Goal: Transaction & Acquisition: Purchase product/service

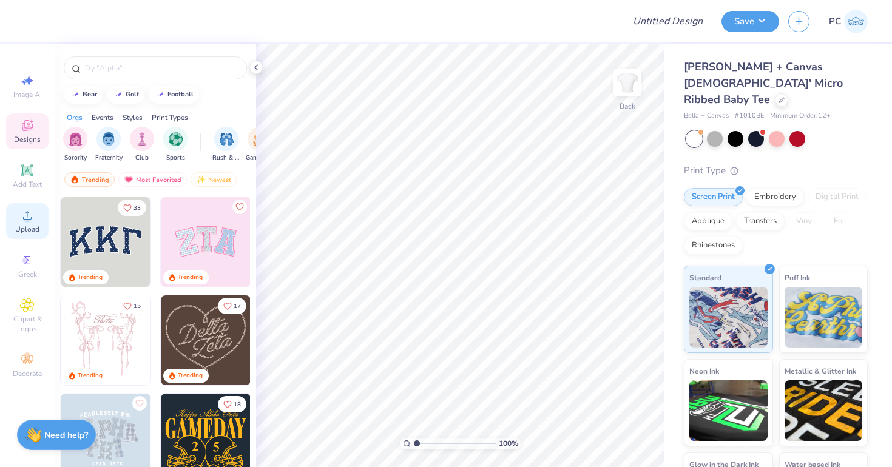
click at [32, 214] on icon at bounding box center [27, 215] width 15 height 15
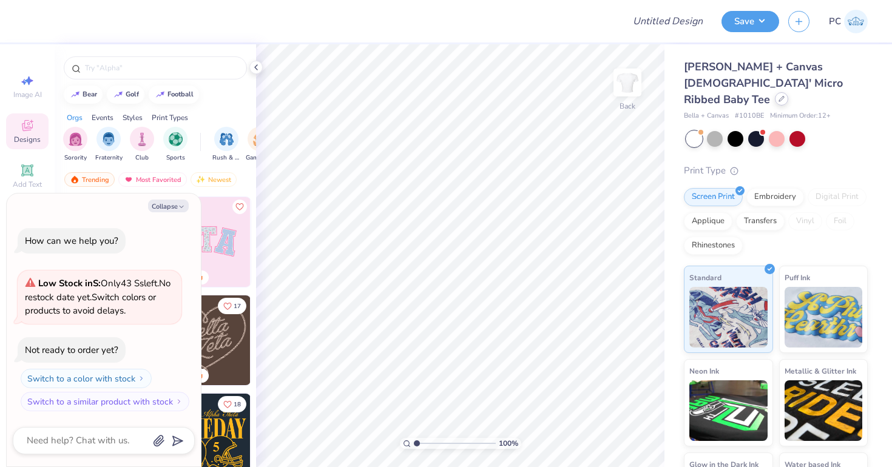
click at [775, 92] on div at bounding box center [781, 98] width 13 height 13
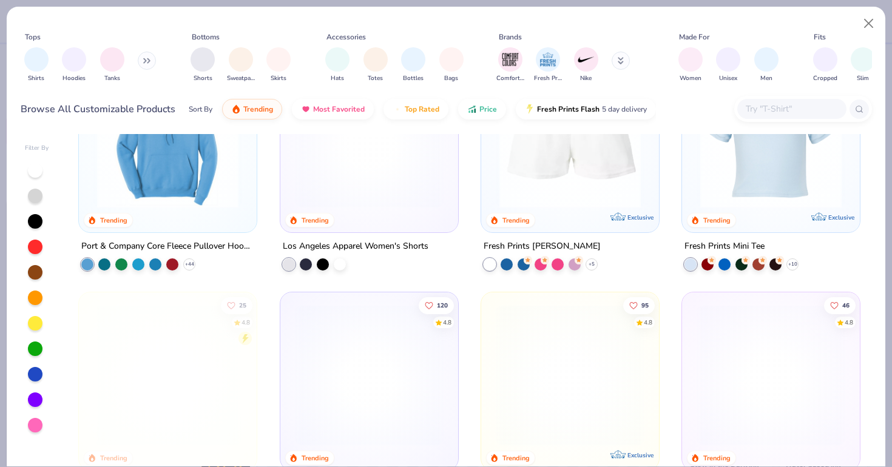
scroll to position [1766, 0]
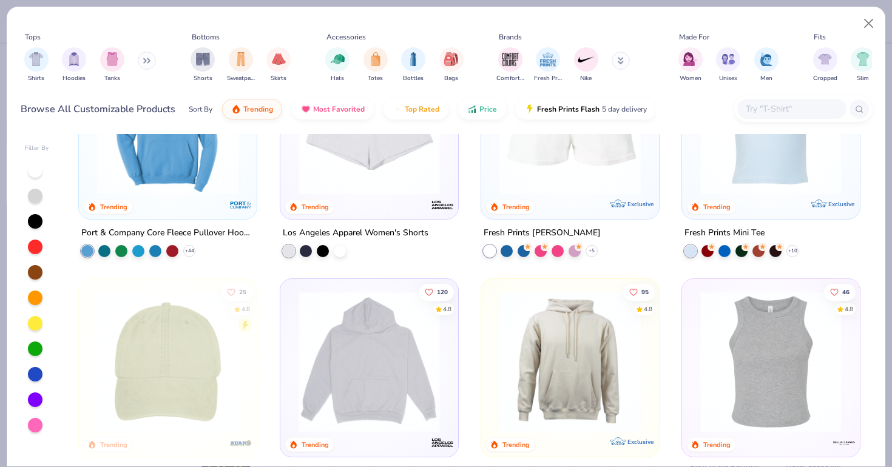
click at [720, 172] on img at bounding box center [771, 123] width 154 height 141
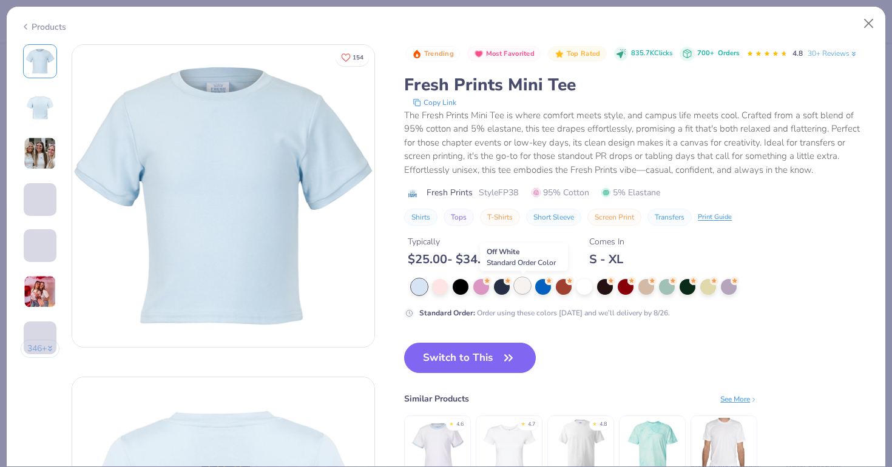
click at [528, 280] on div at bounding box center [523, 286] width 16 height 16
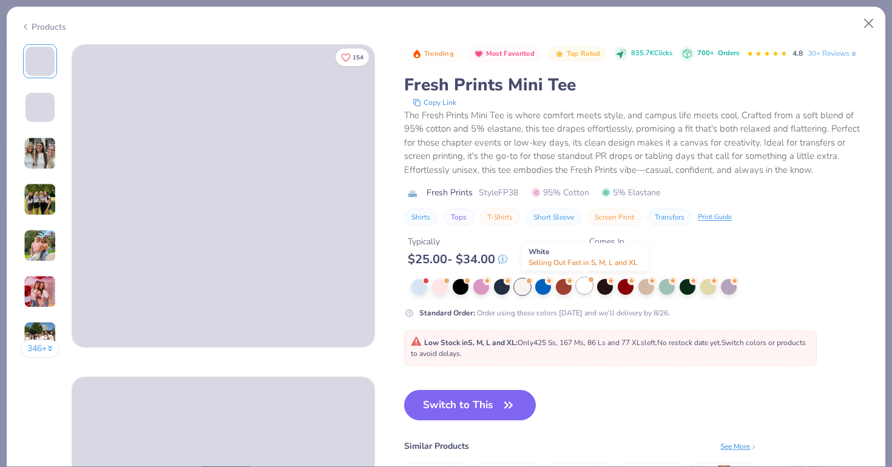
click at [582, 286] on div at bounding box center [584, 286] width 16 height 16
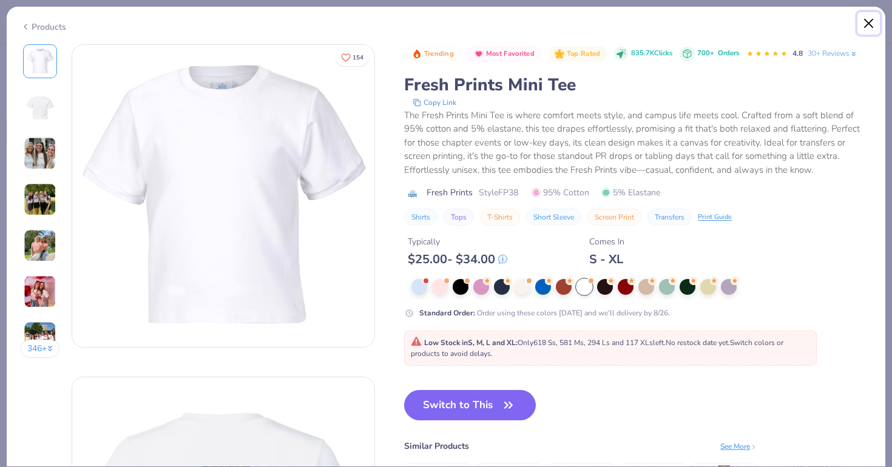
click at [874, 29] on button "Close" at bounding box center [868, 23] width 23 height 23
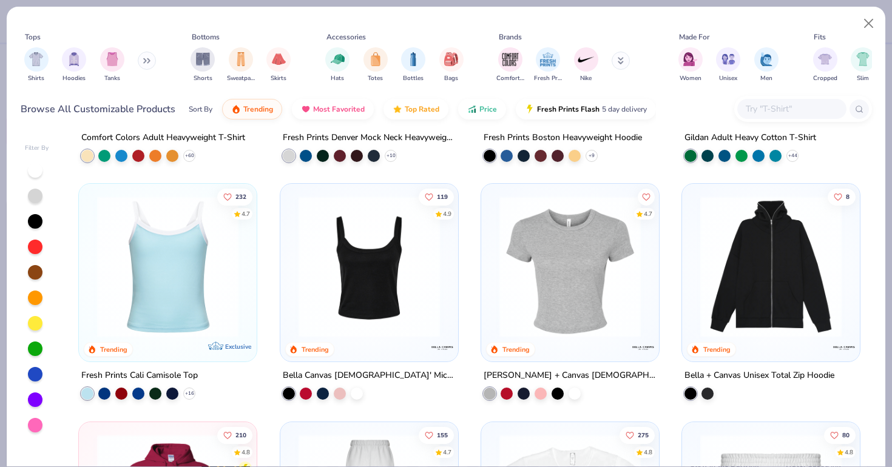
scroll to position [235, 0]
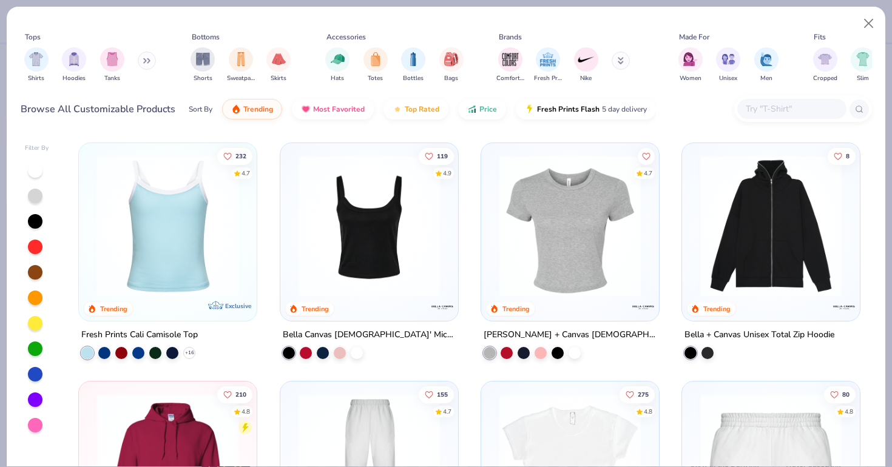
click at [556, 242] on img at bounding box center [570, 225] width 154 height 141
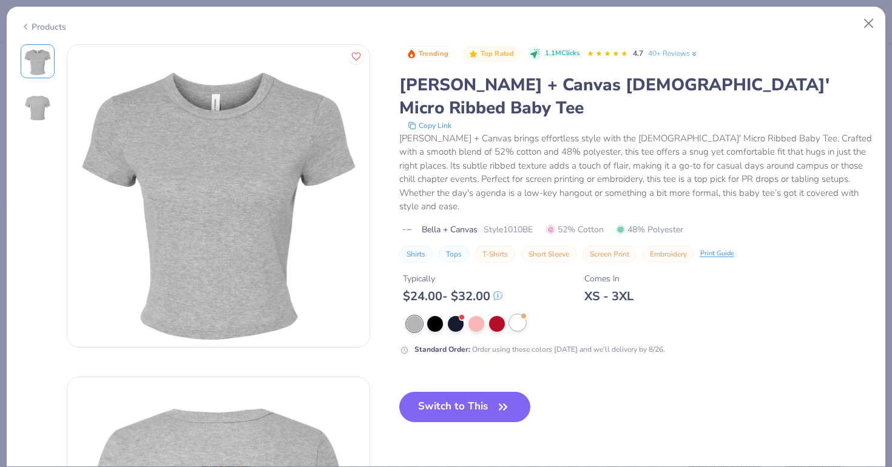
click at [516, 315] on div at bounding box center [518, 323] width 16 height 16
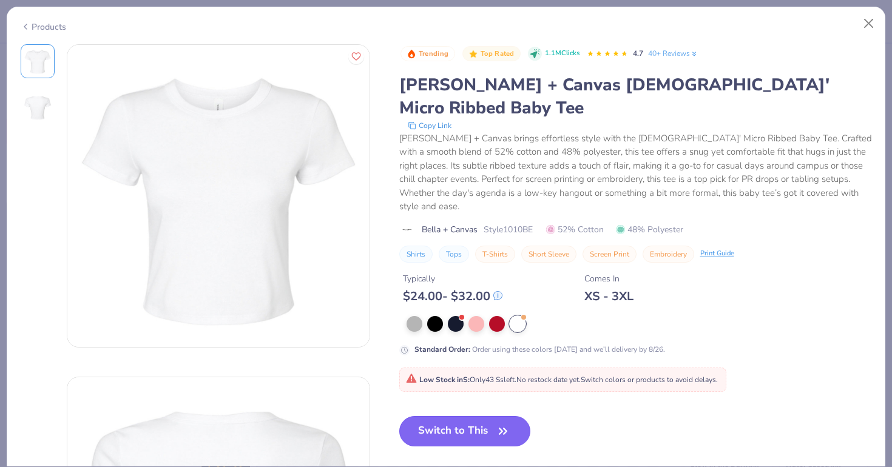
click at [459, 416] on button "Switch to This" at bounding box center [465, 431] width 132 height 30
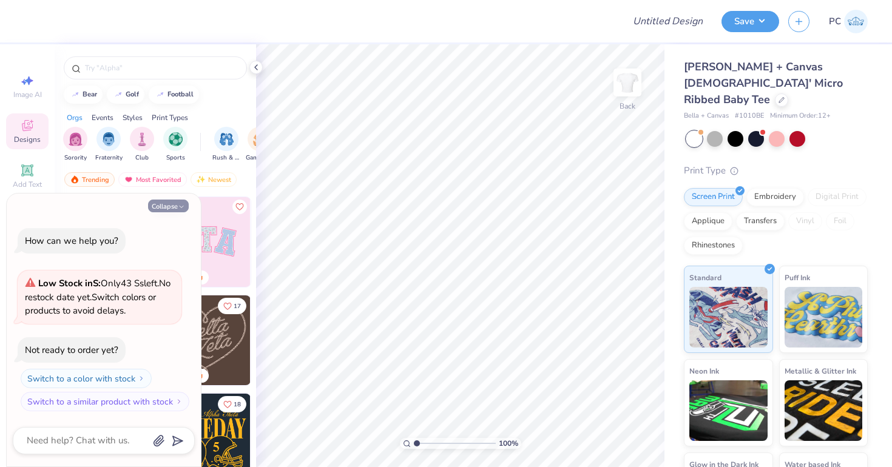
click at [161, 207] on button "Collapse" at bounding box center [168, 206] width 41 height 13
type textarea "x"
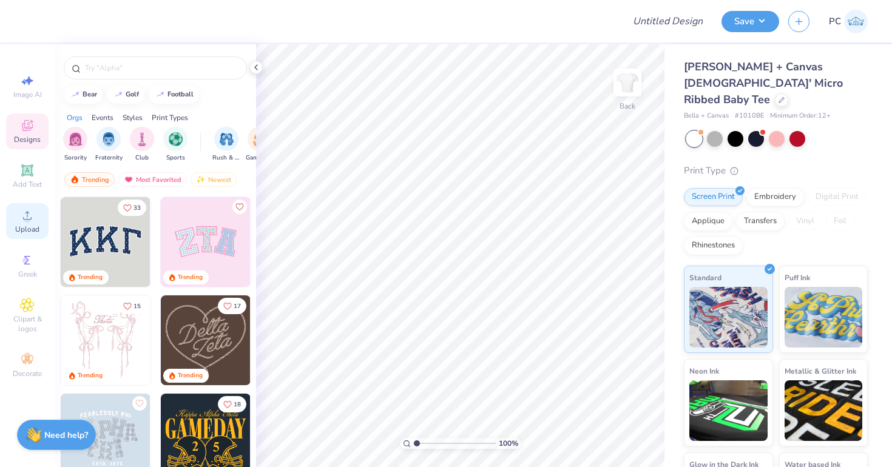
click at [27, 212] on icon at bounding box center [27, 215] width 8 height 8
click at [29, 215] on icon at bounding box center [27, 215] width 15 height 15
click at [19, 161] on div "Add Text" at bounding box center [27, 176] width 42 height 36
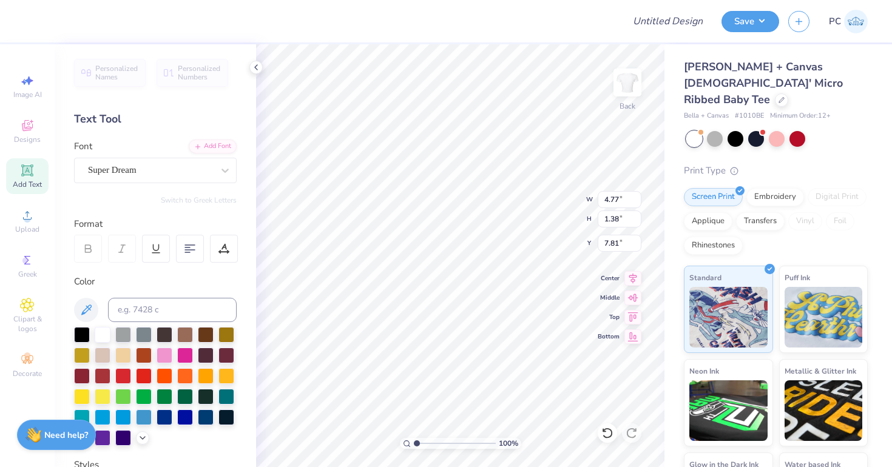
type textarea "T"
type textarea "with love, tri sigma"
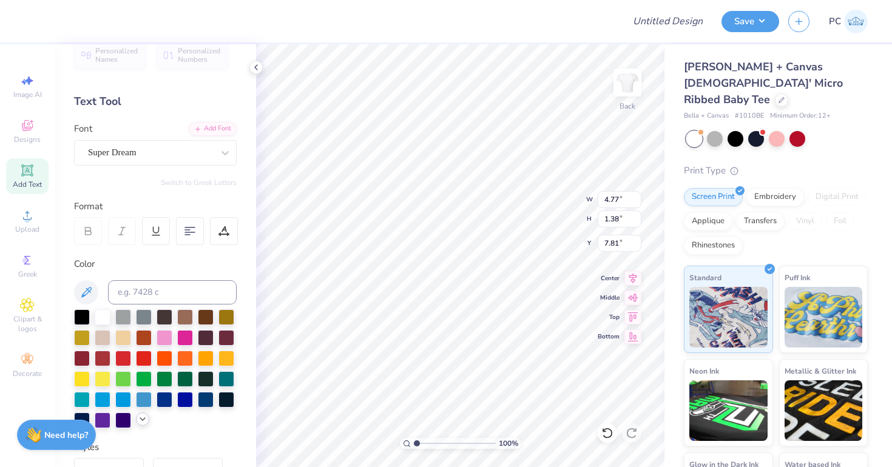
click at [142, 417] on icon at bounding box center [143, 419] width 10 height 10
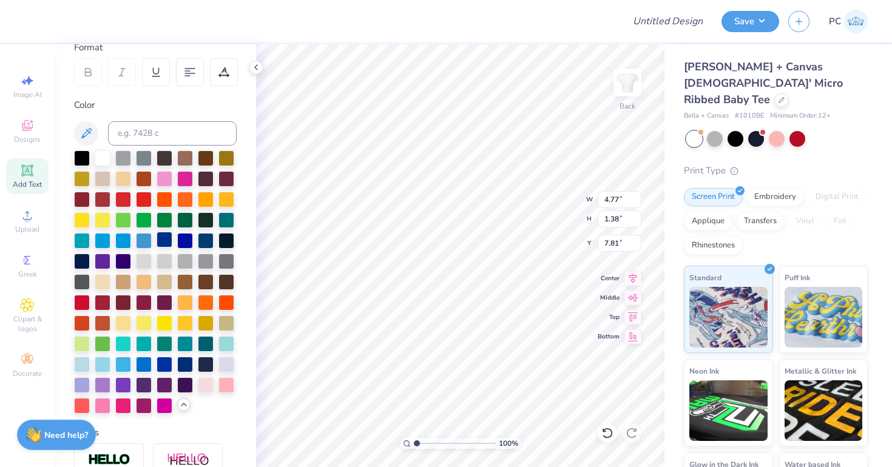
scroll to position [191, 0]
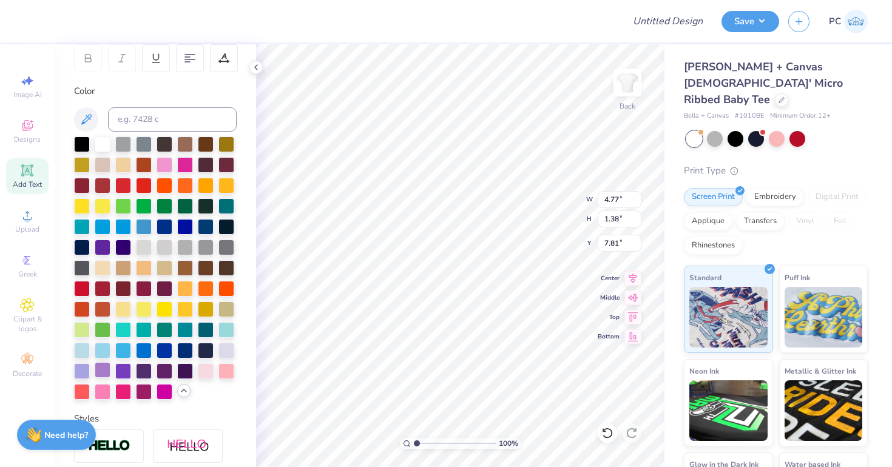
click at [104, 370] on div at bounding box center [103, 370] width 16 height 16
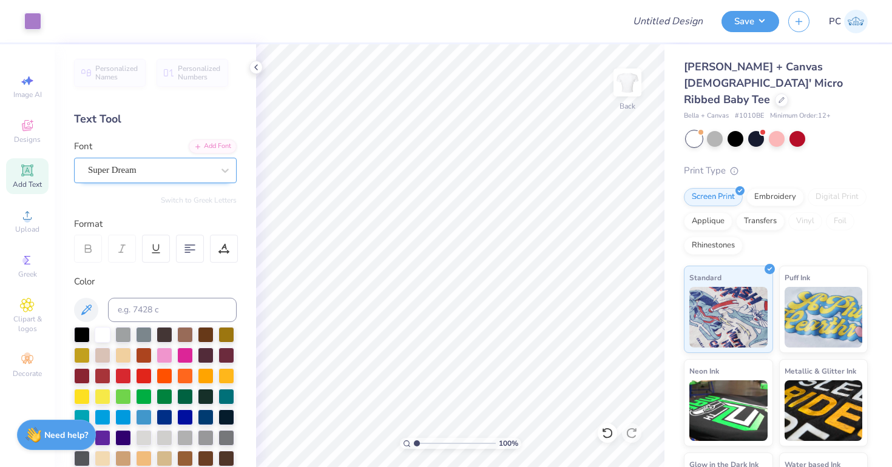
click at [121, 174] on div "Super Dream" at bounding box center [150, 170] width 127 height 19
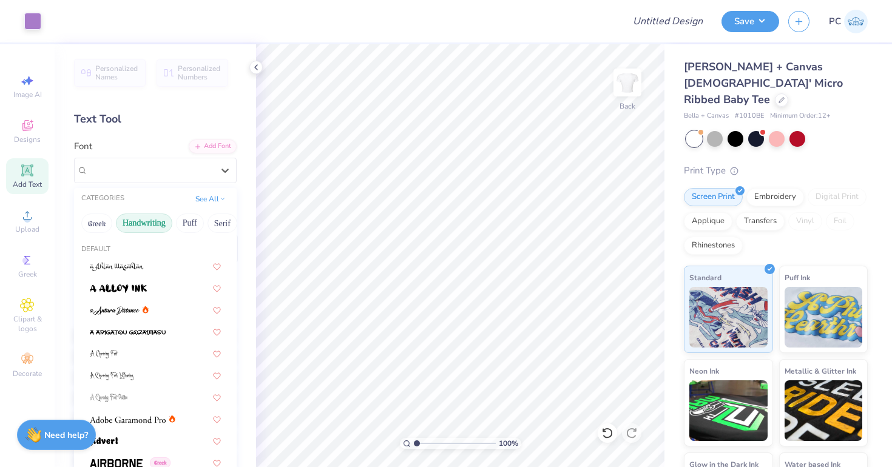
click at [134, 222] on button "Handwriting" at bounding box center [144, 223] width 56 height 19
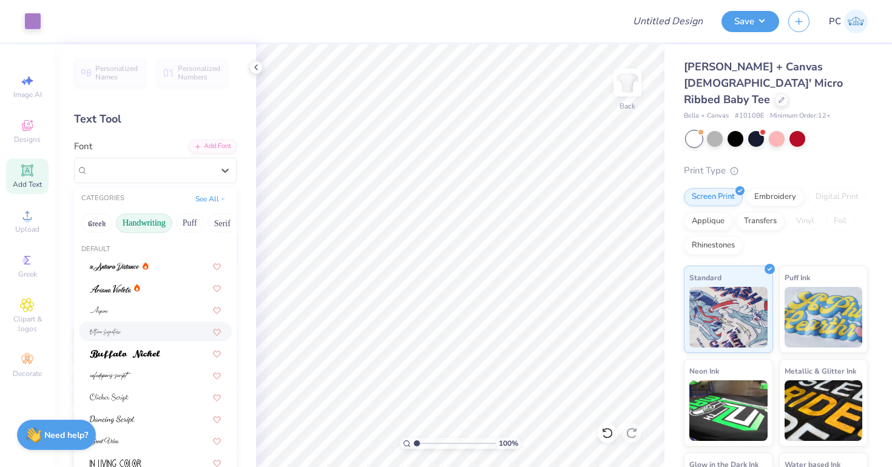
click at [123, 331] on div at bounding box center [155, 331] width 131 height 13
click at [162, 176] on div "[PERSON_NAME] Signature" at bounding box center [150, 170] width 127 height 19
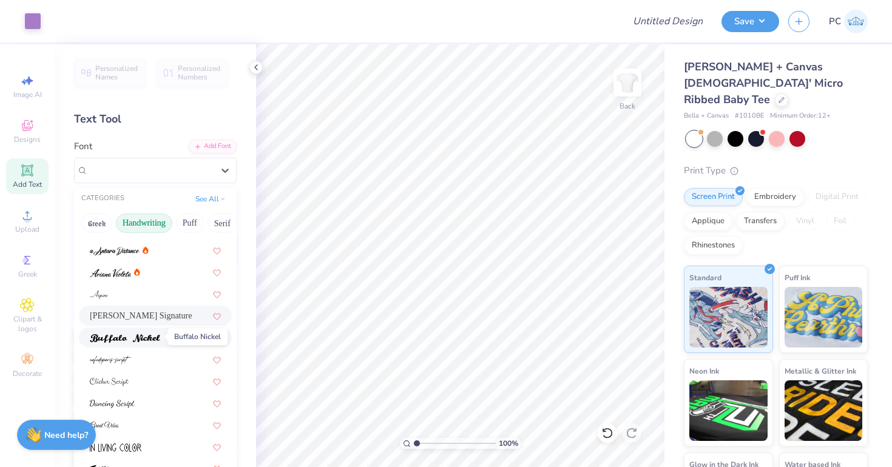
scroll to position [17, 0]
click at [126, 356] on img at bounding box center [110, 359] width 41 height 8
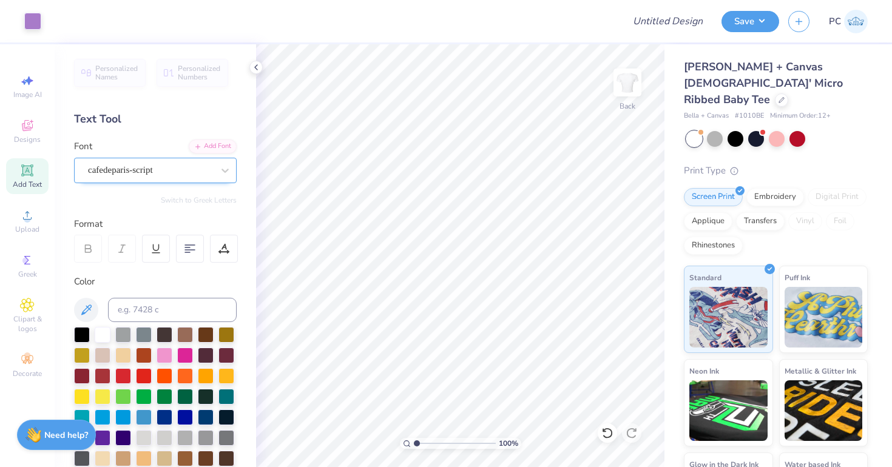
click at [150, 162] on div at bounding box center [150, 170] width 125 height 16
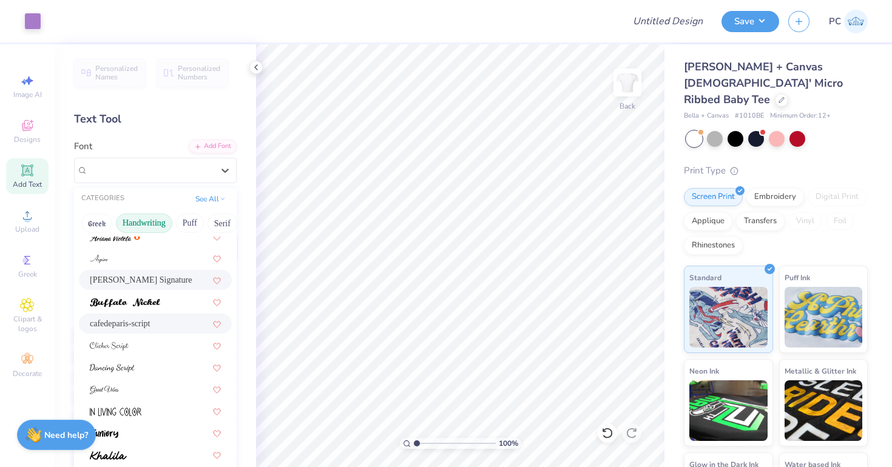
scroll to position [58, 0]
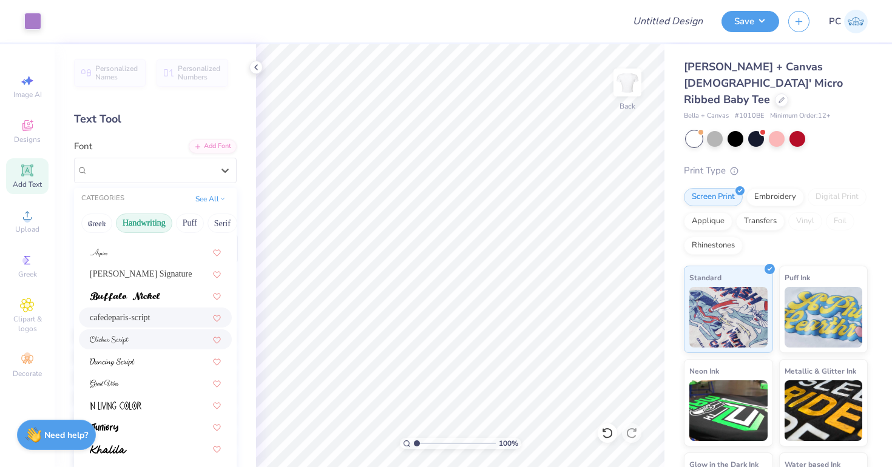
click at [134, 333] on div at bounding box center [155, 339] width 131 height 13
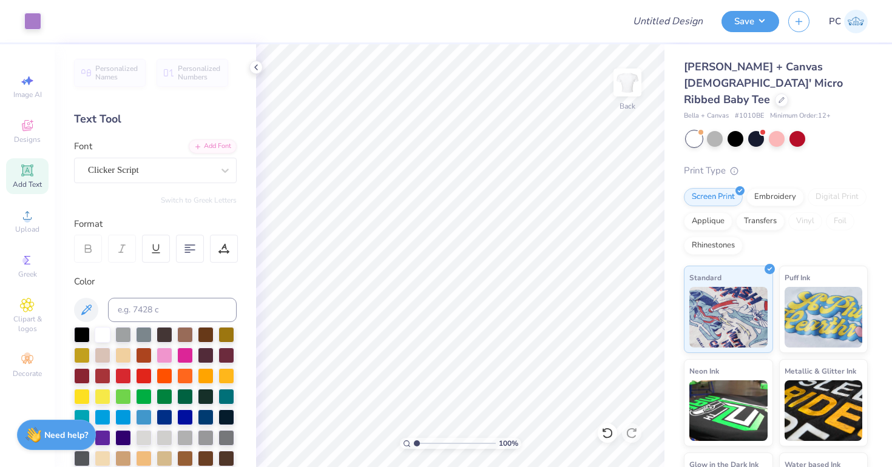
click at [536, 21] on div at bounding box center [332, 21] width 564 height 42
click at [183, 161] on div "Clicker Script" at bounding box center [150, 170] width 127 height 19
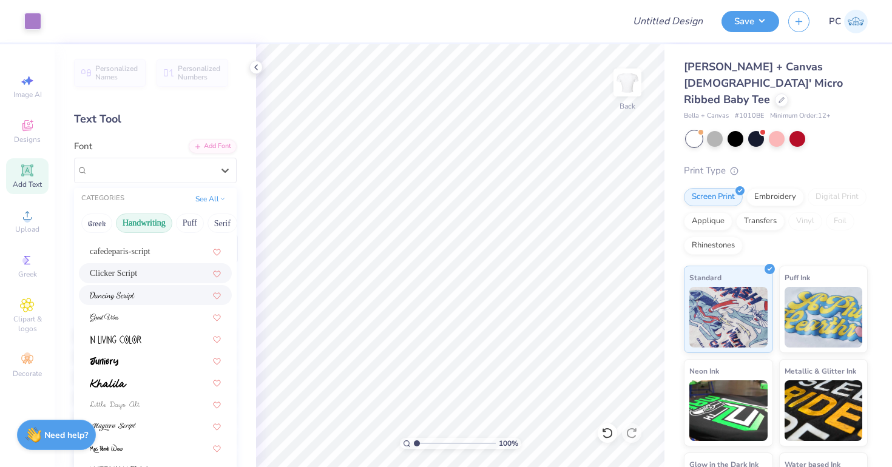
scroll to position [148, 0]
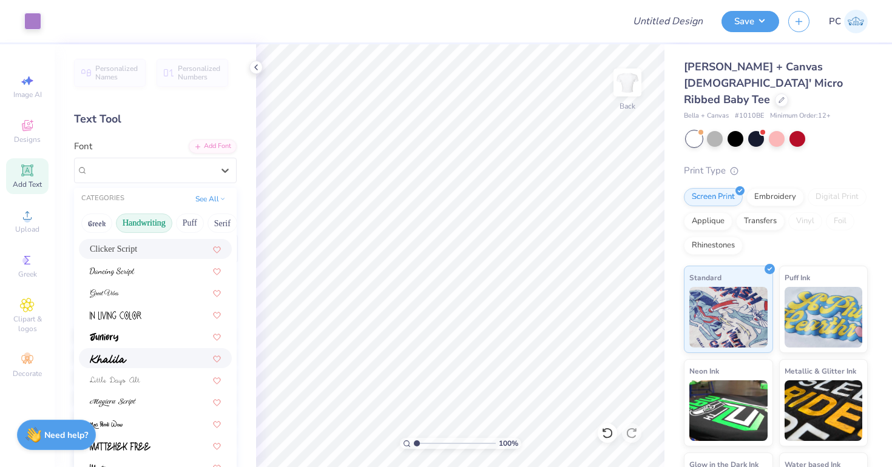
click at [109, 356] on img at bounding box center [108, 359] width 37 height 8
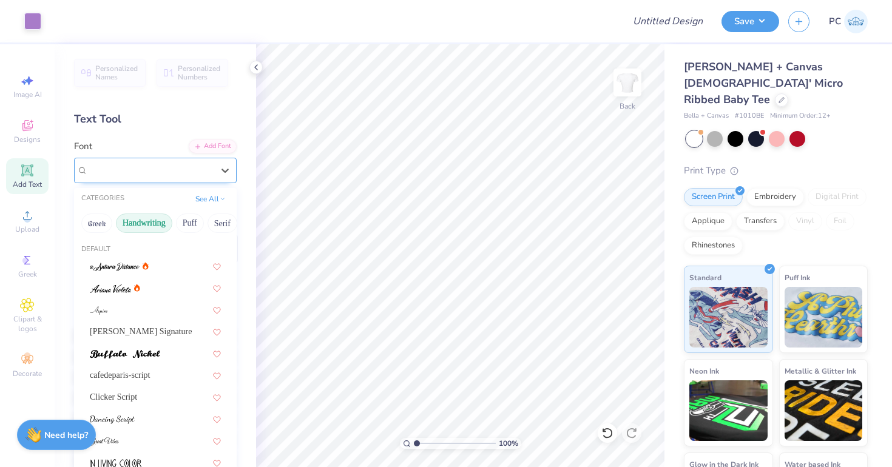
click at [198, 181] on div "Khalila" at bounding box center [155, 170] width 163 height 25
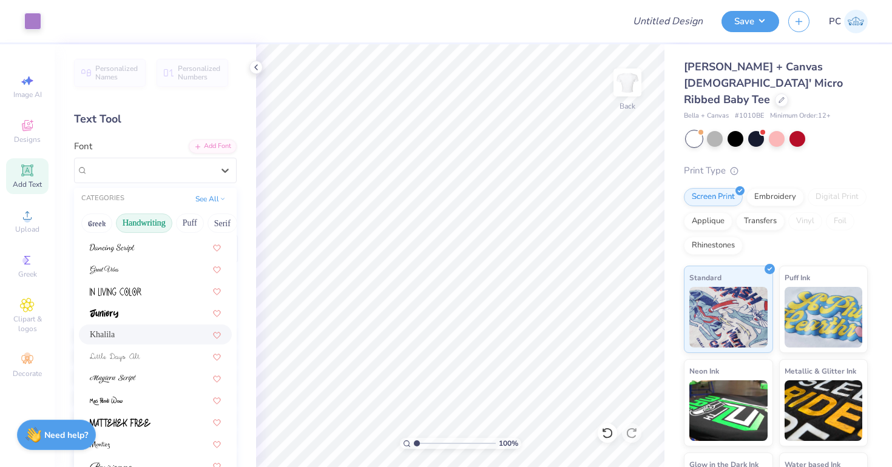
scroll to position [184, 0]
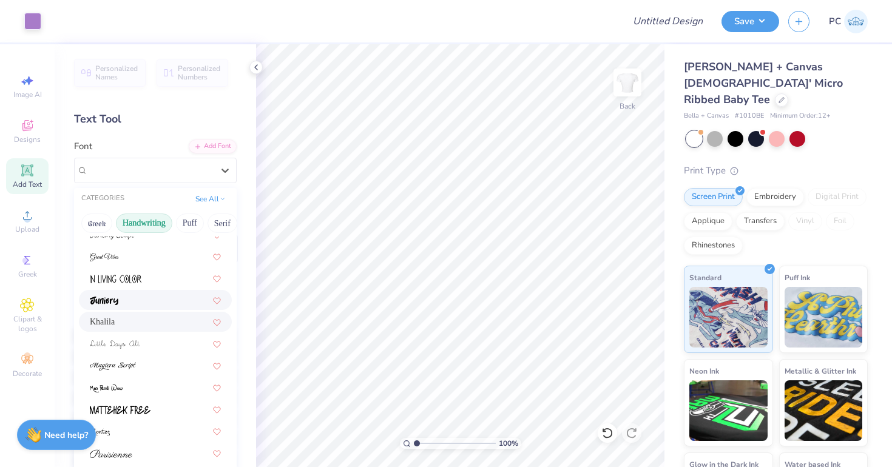
click at [139, 300] on div at bounding box center [155, 300] width 131 height 13
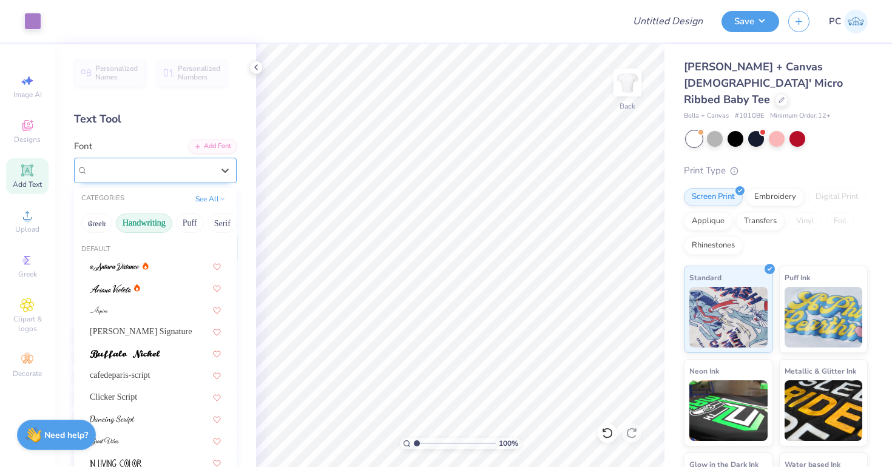
click at [112, 169] on div "Juniory" at bounding box center [150, 170] width 127 height 19
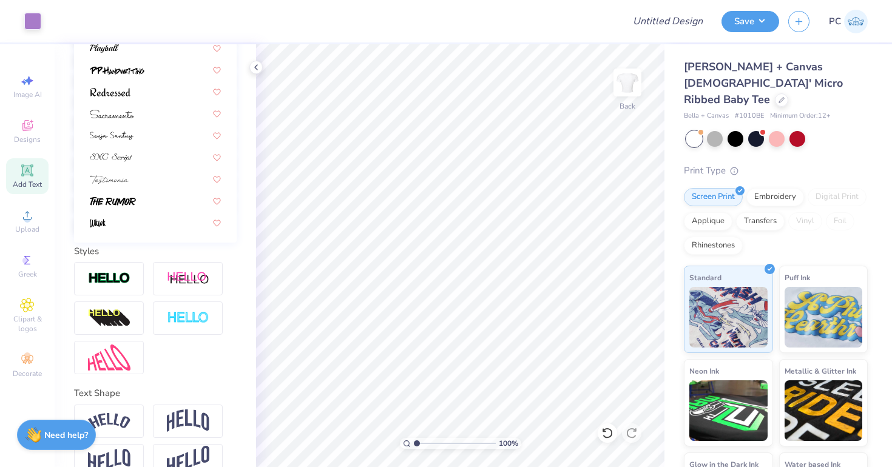
scroll to position [353, 0]
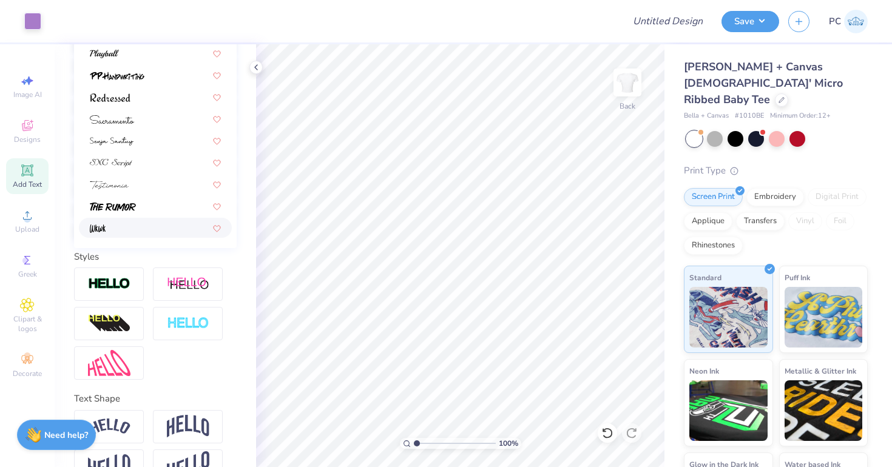
click at [119, 232] on div at bounding box center [155, 227] width 131 height 13
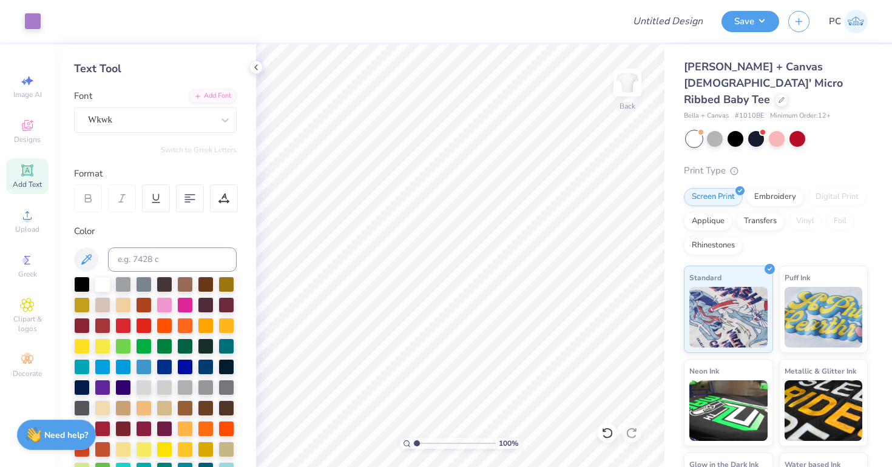
scroll to position [33, 0]
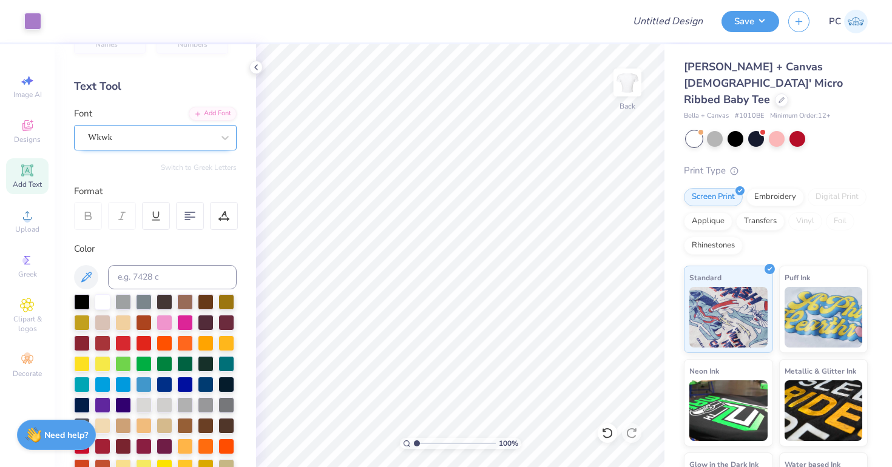
click at [132, 129] on div at bounding box center [150, 137] width 125 height 16
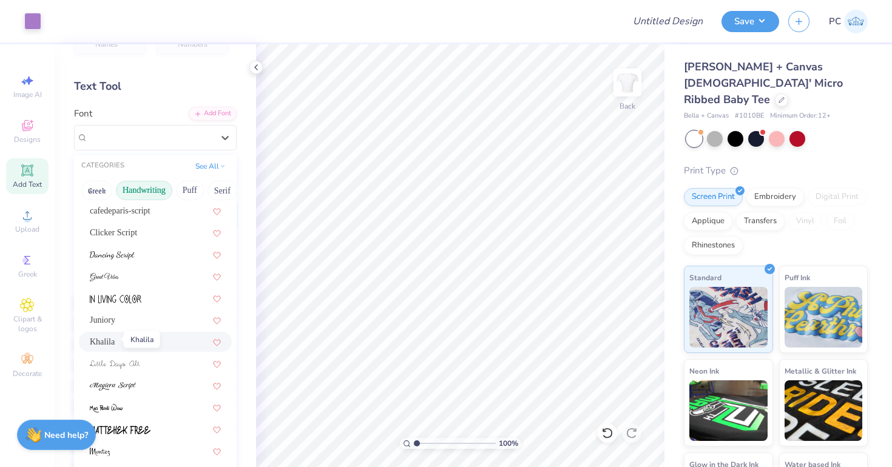
scroll to position [134, 0]
click at [116, 405] on img at bounding box center [106, 406] width 33 height 8
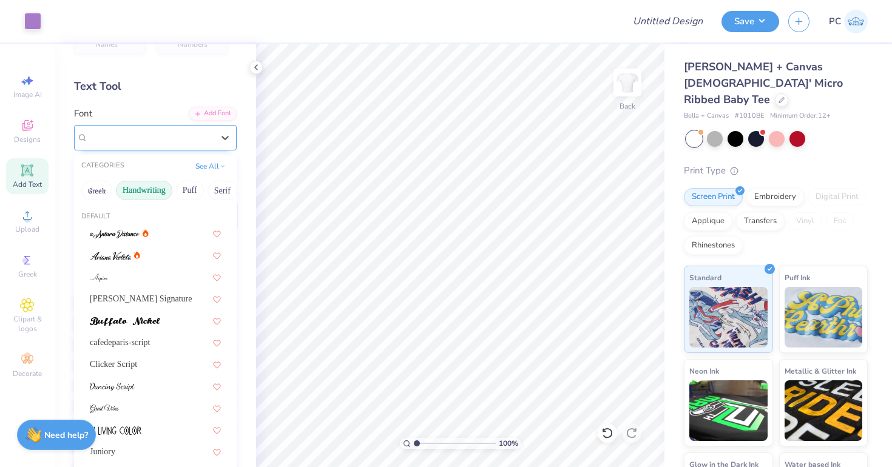
click at [111, 137] on div "Mas Pendi Wow" at bounding box center [150, 137] width 127 height 19
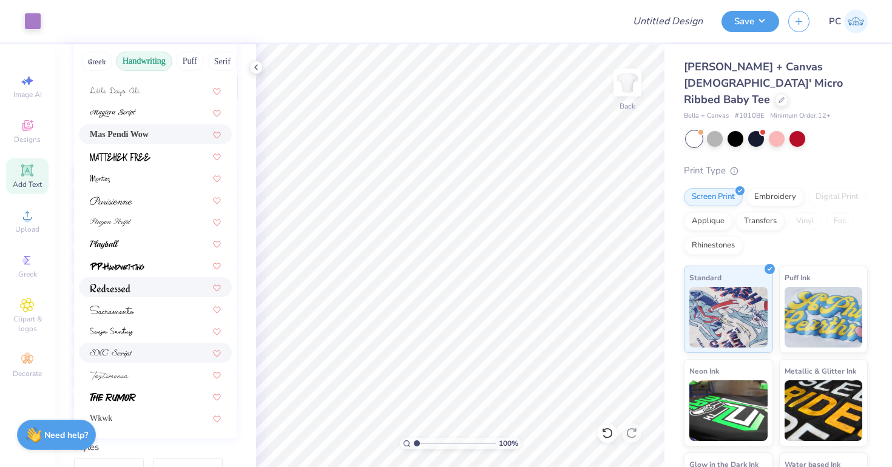
scroll to position [166, 0]
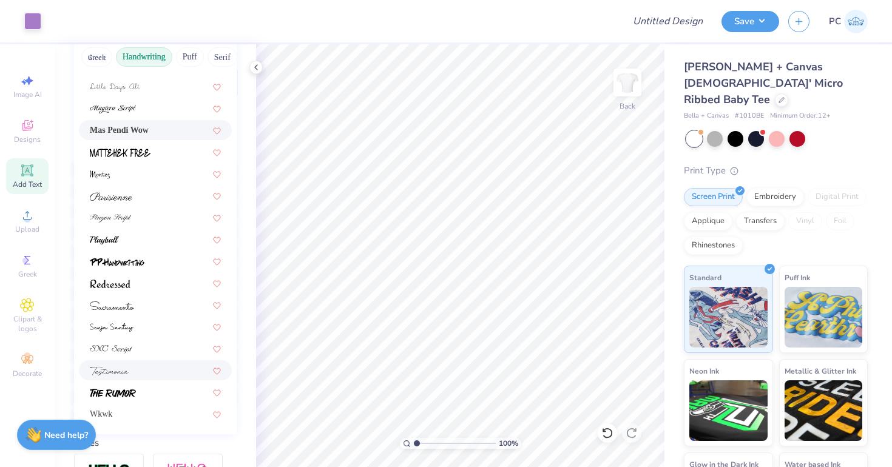
click at [137, 367] on div at bounding box center [155, 370] width 131 height 13
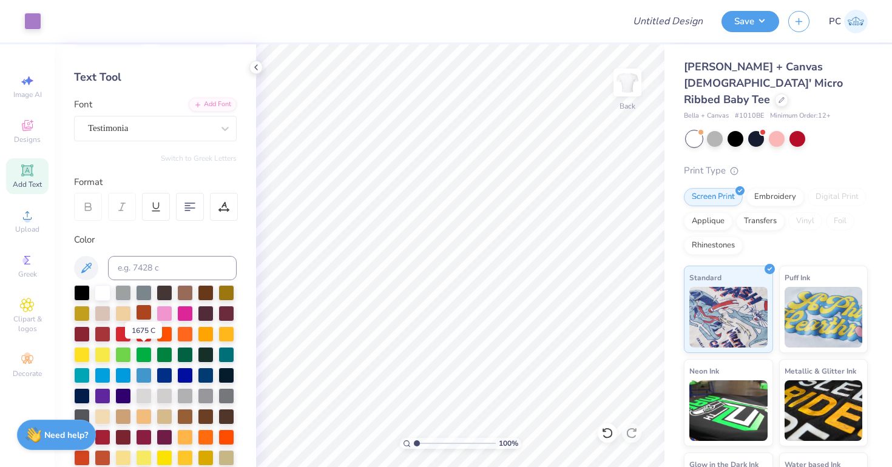
scroll to position [0, 0]
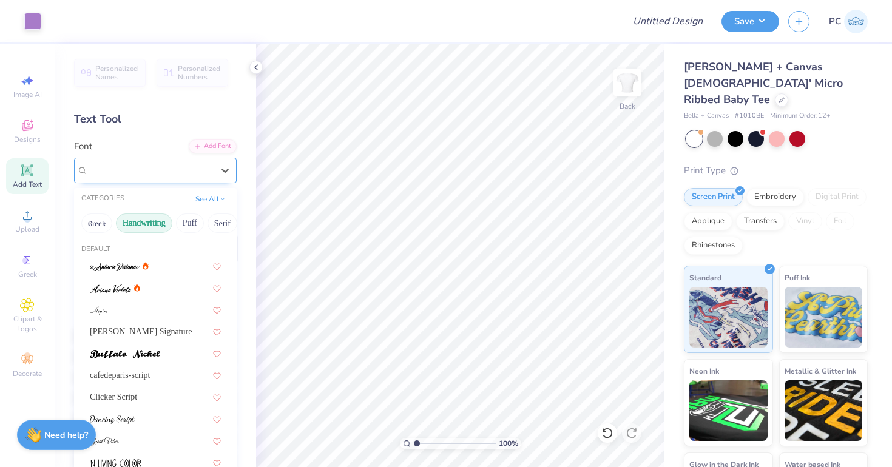
click at [141, 165] on div "Testimonia" at bounding box center [150, 170] width 127 height 19
click at [131, 292] on div at bounding box center [115, 288] width 50 height 13
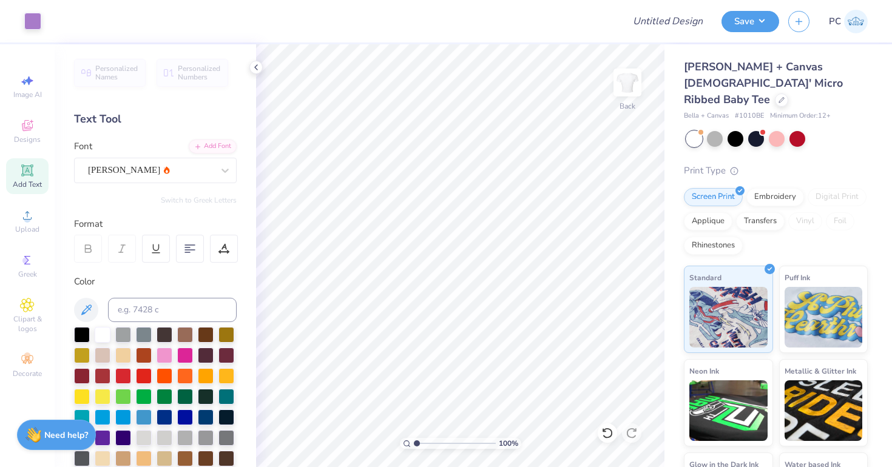
click at [127, 198] on div "Switch to Greek Letters" at bounding box center [155, 200] width 163 height 10
click at [144, 171] on div "[PERSON_NAME]" at bounding box center [150, 170] width 127 height 19
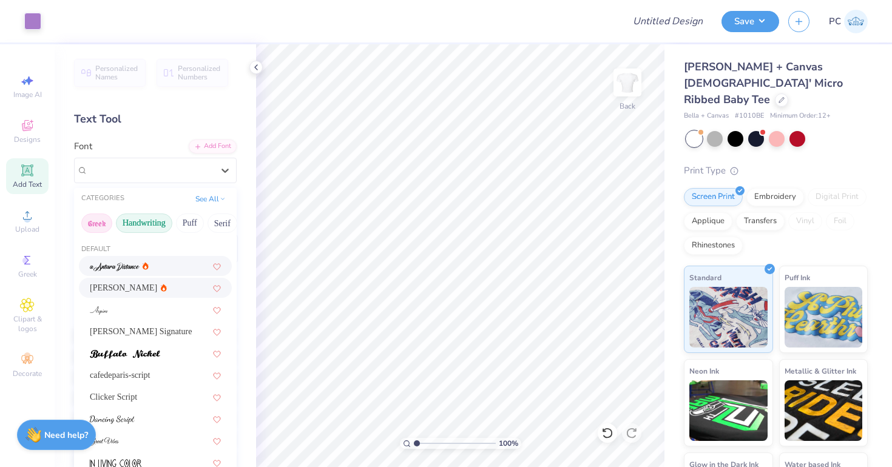
click at [100, 220] on button "Greek" at bounding box center [96, 223] width 31 height 19
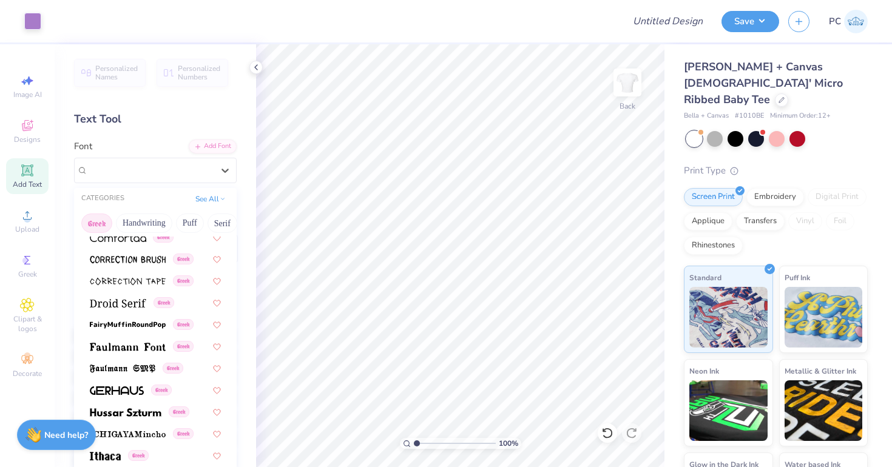
scroll to position [153, 0]
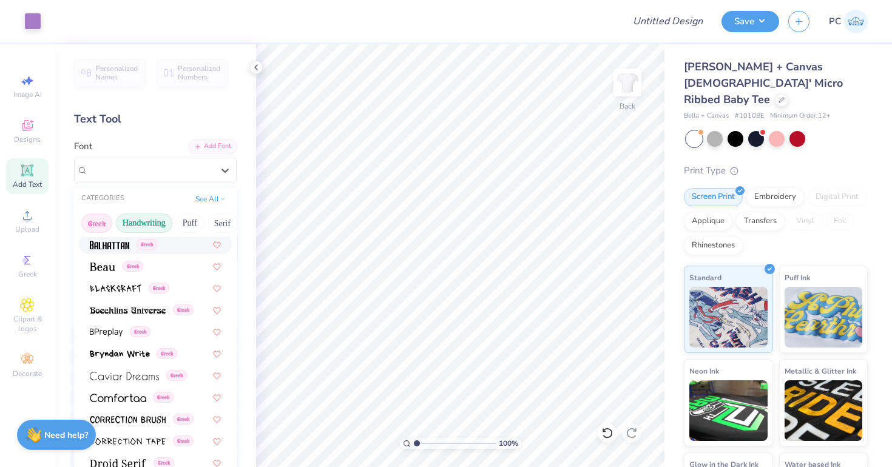
click at [148, 225] on button "Handwriting" at bounding box center [144, 223] width 56 height 19
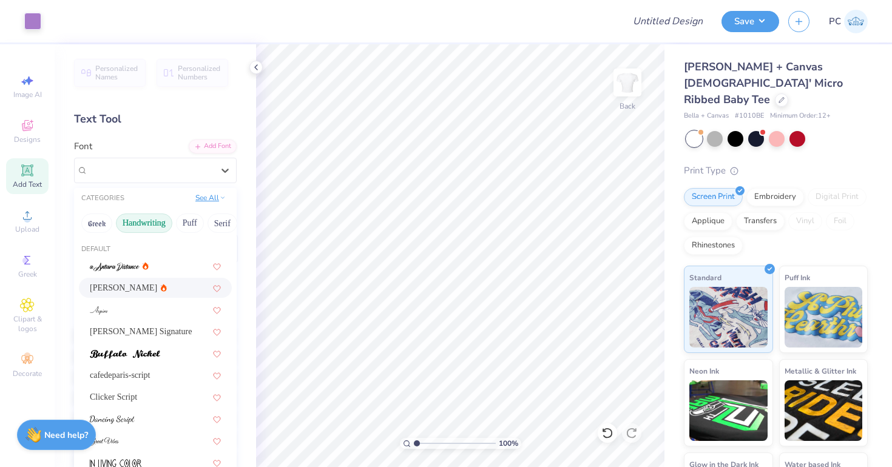
click at [208, 199] on button "See All" at bounding box center [211, 198] width 38 height 12
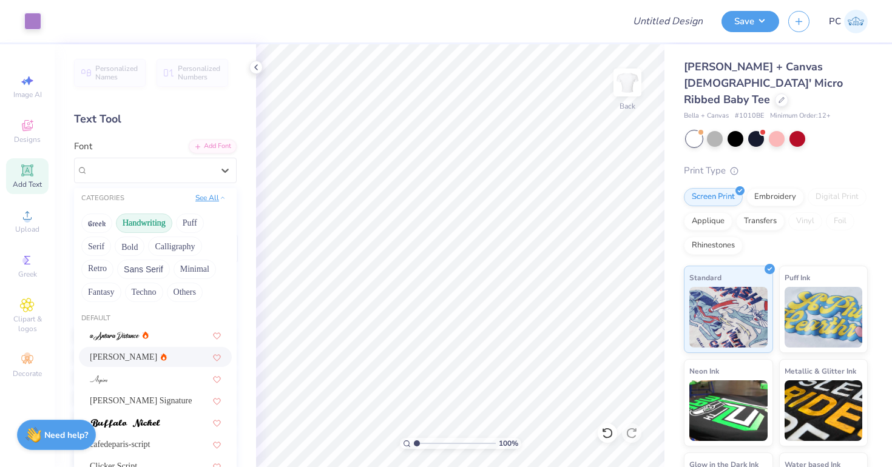
click at [208, 199] on button "See All" at bounding box center [211, 198] width 38 height 12
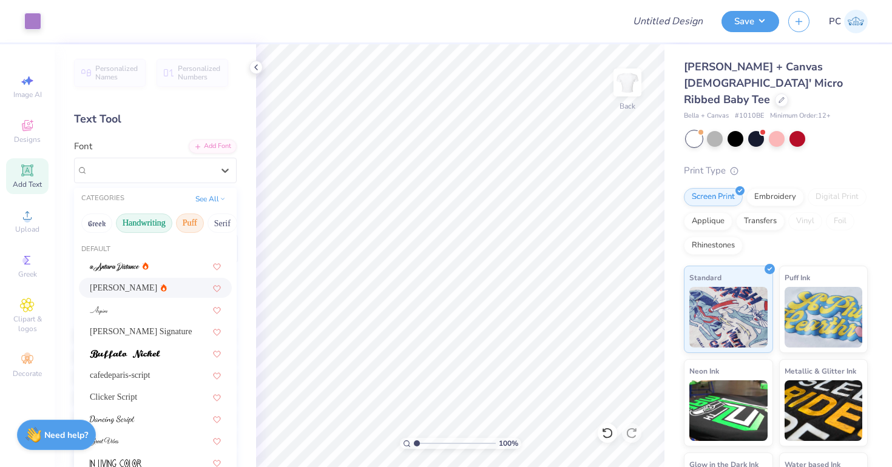
click at [183, 228] on button "Puff" at bounding box center [190, 223] width 28 height 19
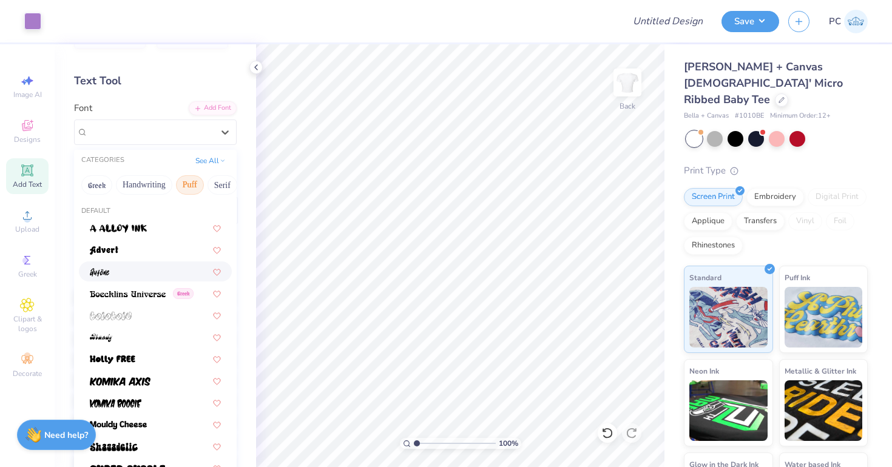
scroll to position [0, 0]
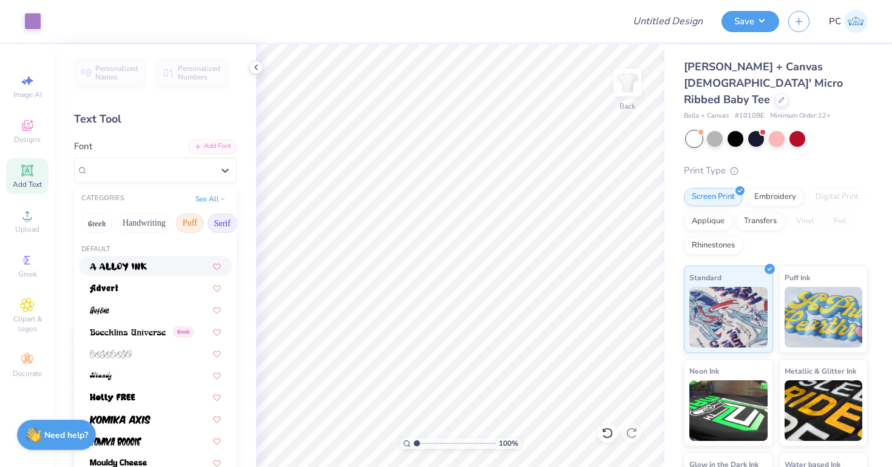
click at [217, 224] on button "Serif" at bounding box center [223, 223] width 30 height 19
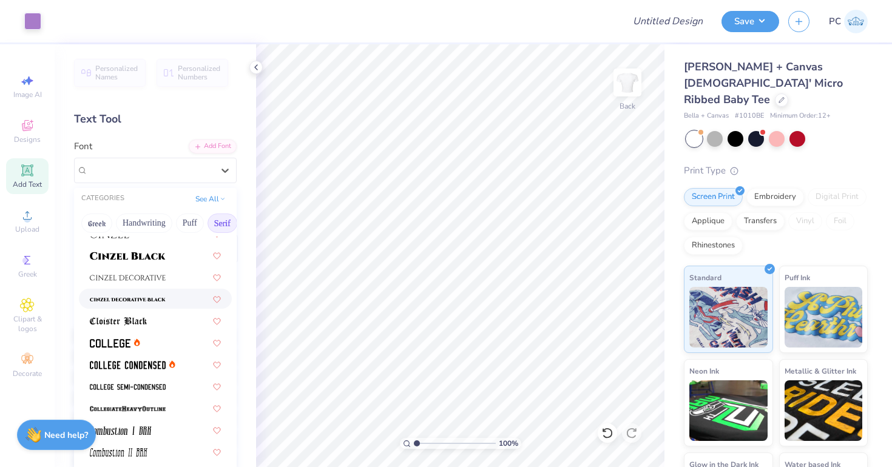
scroll to position [264, 0]
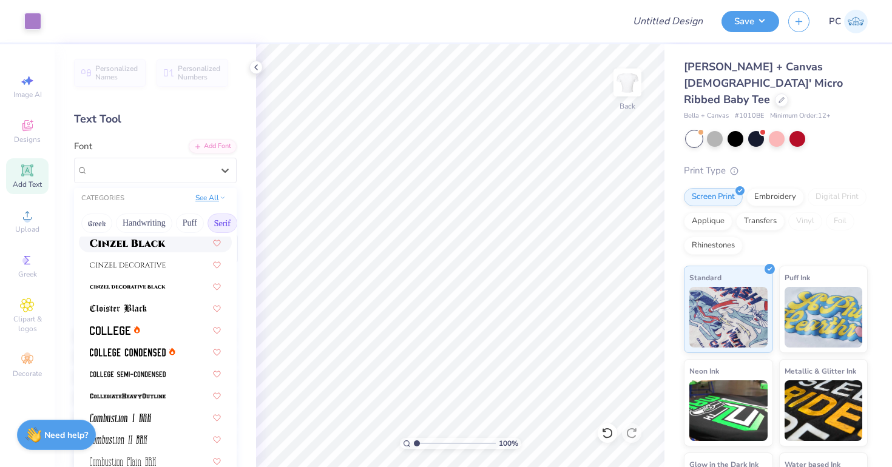
click at [209, 195] on button "See All" at bounding box center [211, 198] width 38 height 12
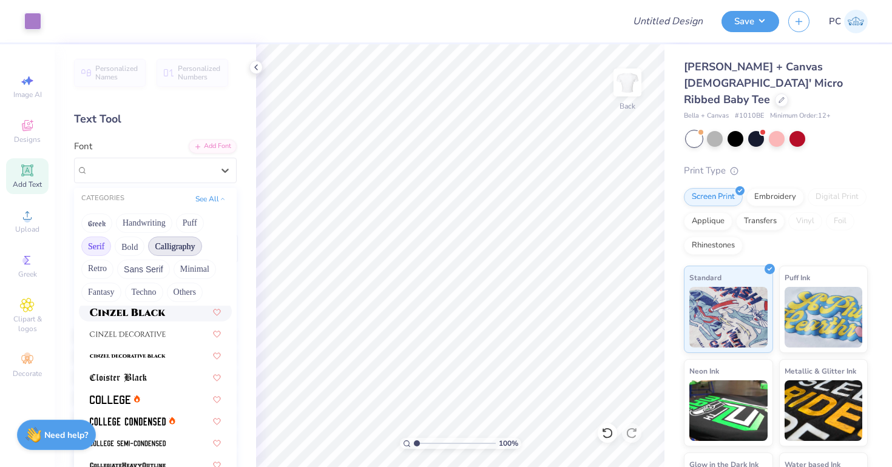
click at [175, 241] on button "Calligraphy" at bounding box center [174, 246] width 53 height 19
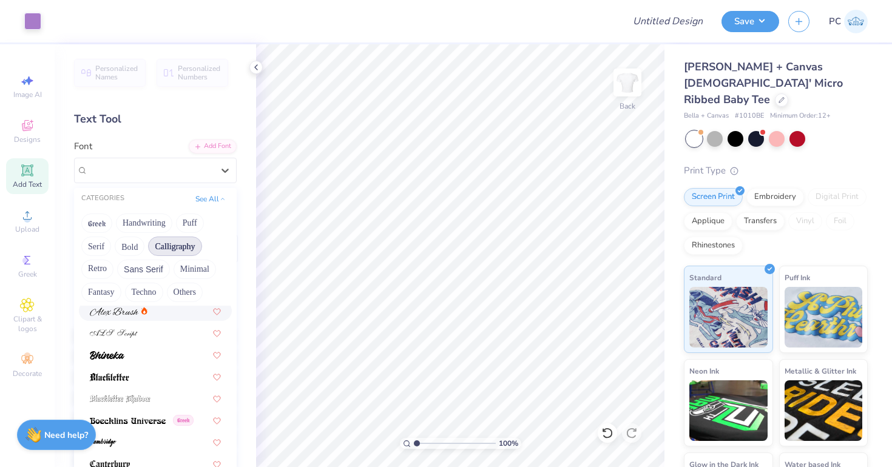
scroll to position [56, 0]
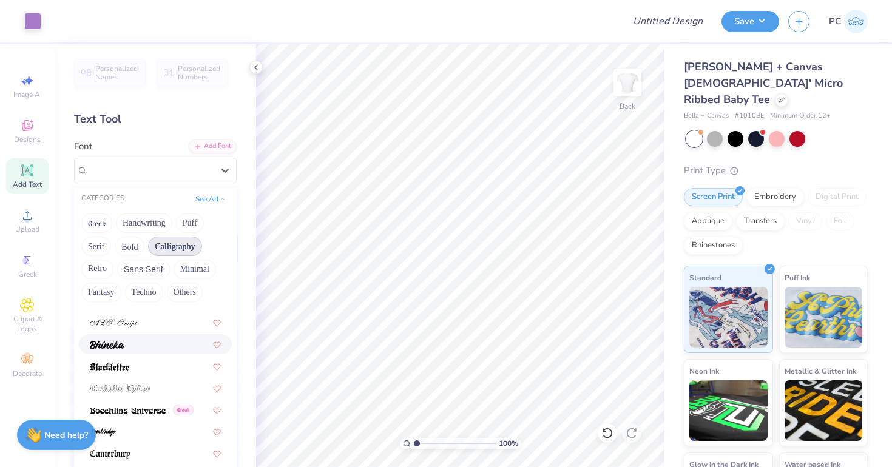
click at [135, 345] on div at bounding box center [155, 344] width 131 height 13
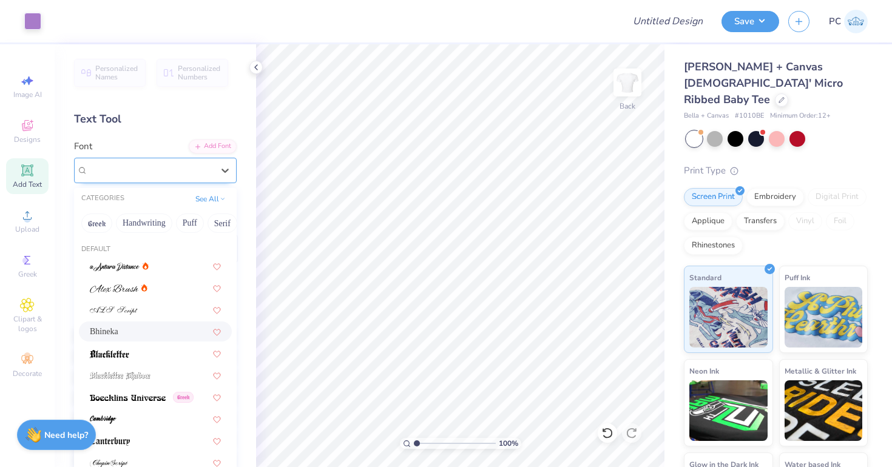
click at [150, 171] on div "Bhineka" at bounding box center [150, 170] width 127 height 19
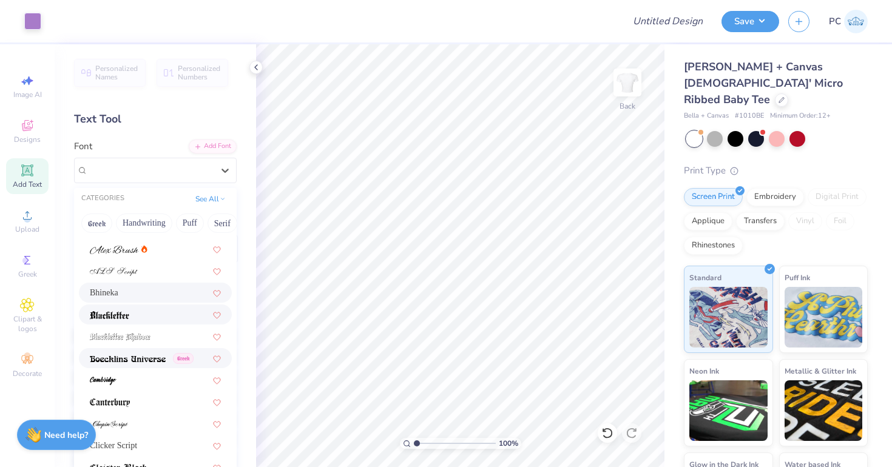
scroll to position [47, 0]
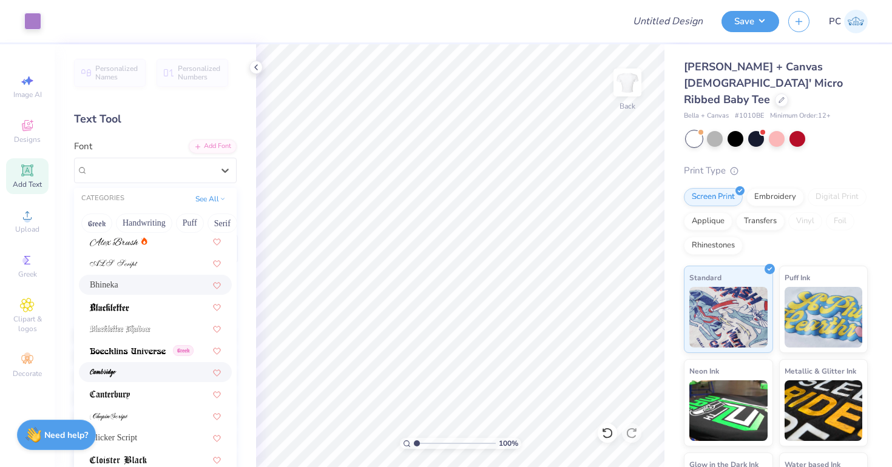
click at [113, 366] on span at bounding box center [103, 372] width 27 height 13
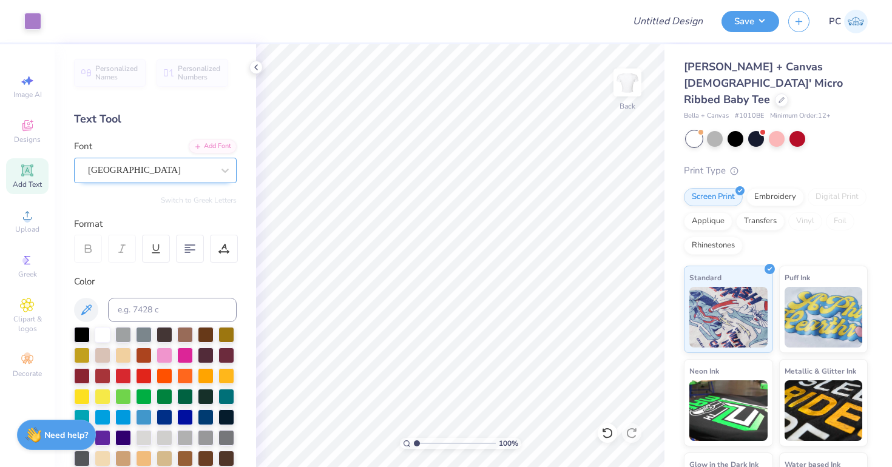
click at [175, 168] on div "[GEOGRAPHIC_DATA]" at bounding box center [150, 170] width 127 height 19
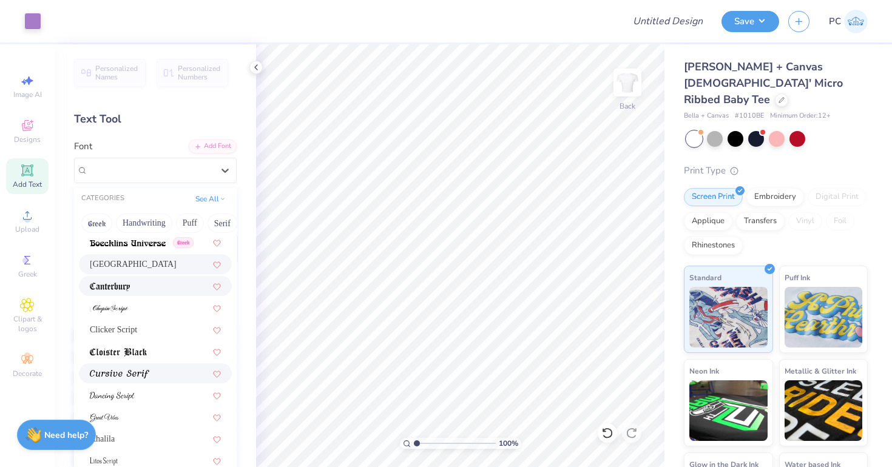
scroll to position [157, 0]
click at [146, 370] on img at bounding box center [119, 372] width 59 height 8
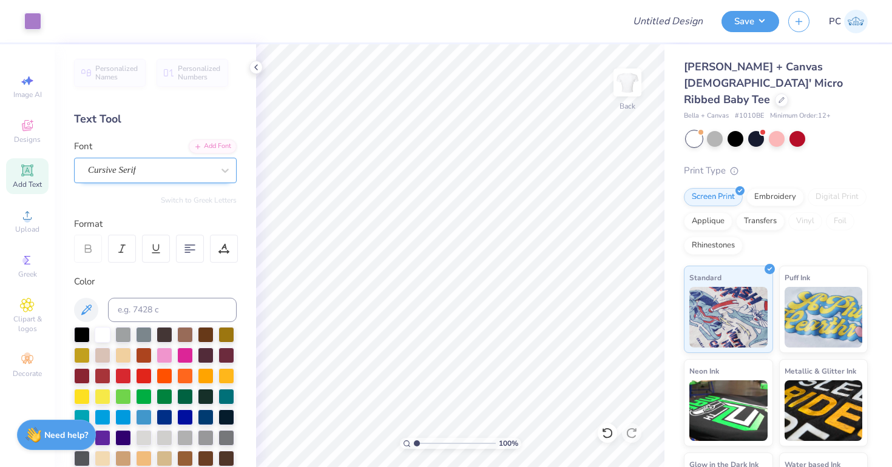
click at [188, 174] on div "Cursive Serif" at bounding box center [150, 170] width 127 height 19
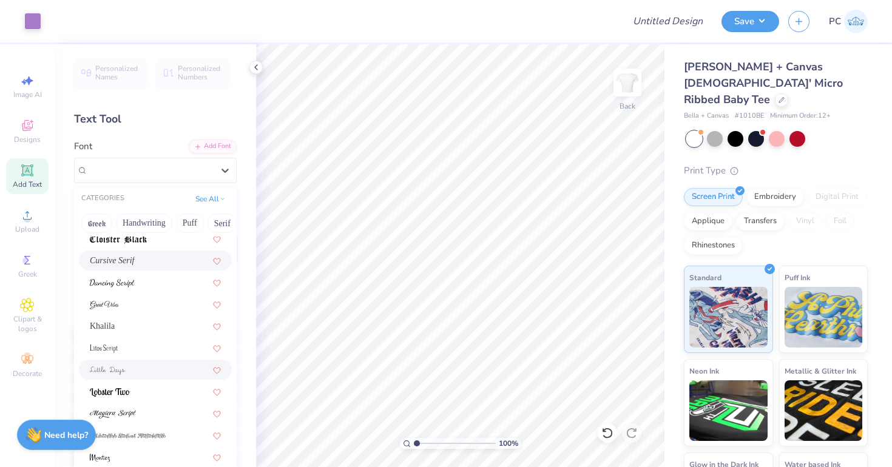
scroll to position [297, 0]
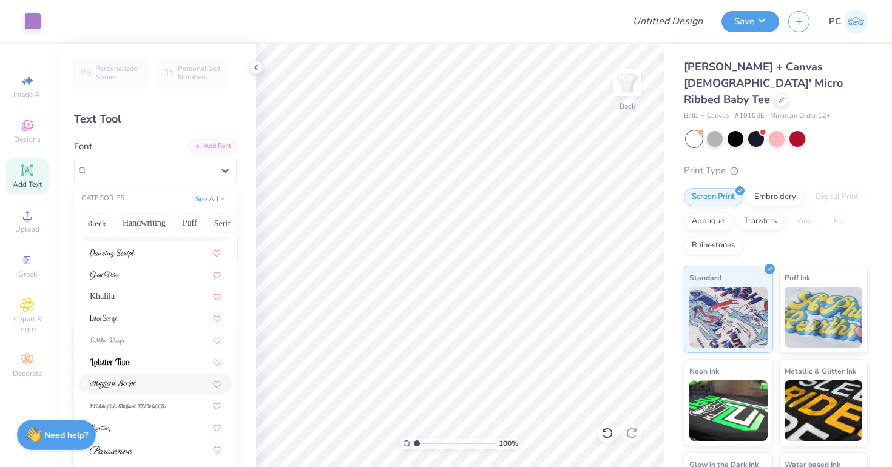
click at [164, 383] on div at bounding box center [155, 383] width 131 height 13
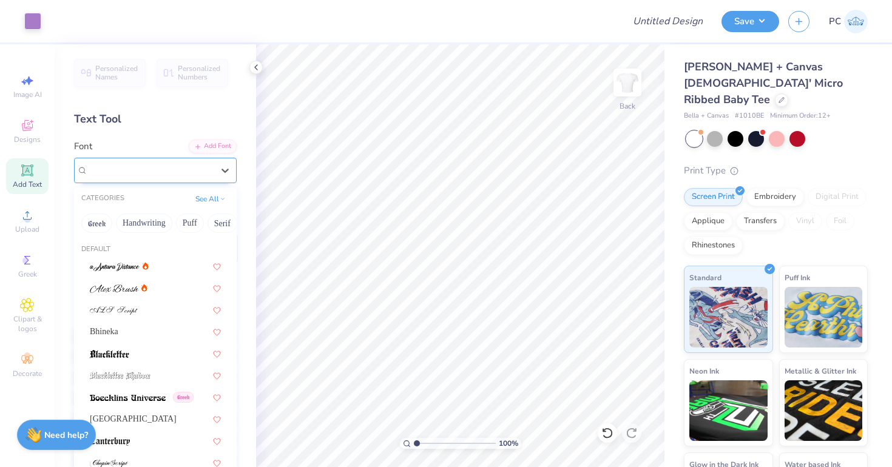
click at [160, 170] on div "[PERSON_NAME] Script" at bounding box center [150, 170] width 127 height 19
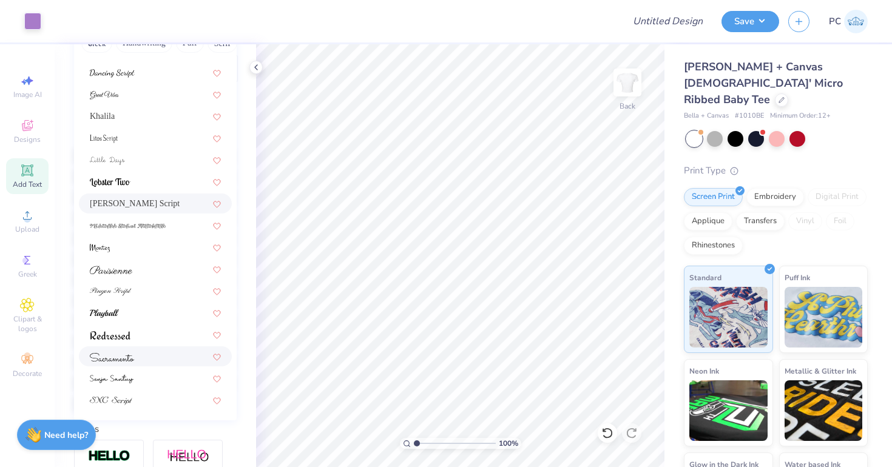
scroll to position [182, 0]
click at [129, 353] on img at bounding box center [112, 355] width 44 height 8
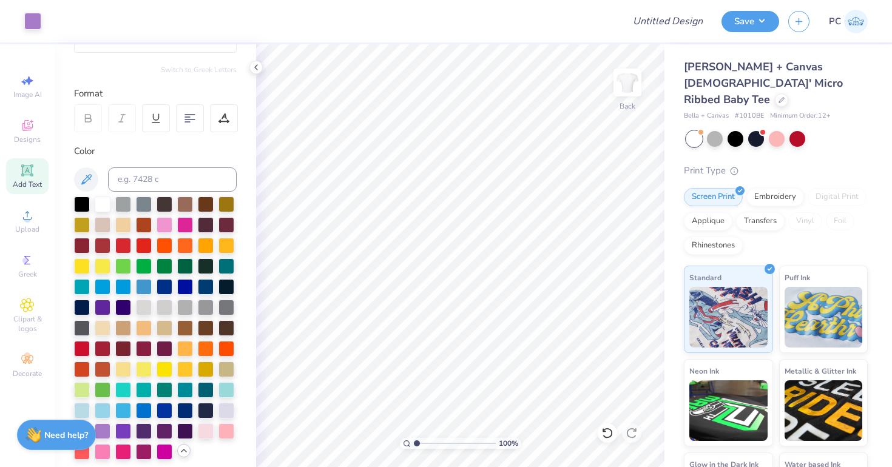
scroll to position [98, 0]
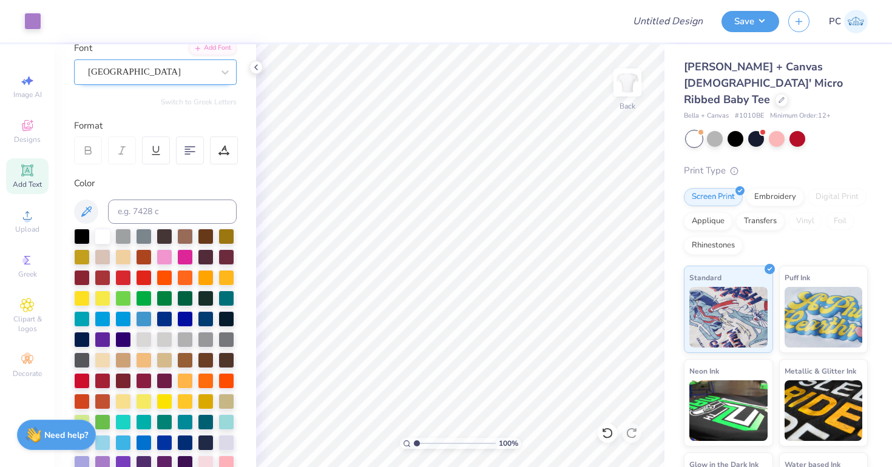
click at [130, 84] on div "Personalized Names Personalized Numbers Text Tool Add Font Font Sacramento Swit…" at bounding box center [155, 255] width 201 height 423
click at [130, 81] on div "[GEOGRAPHIC_DATA]" at bounding box center [155, 71] width 163 height 25
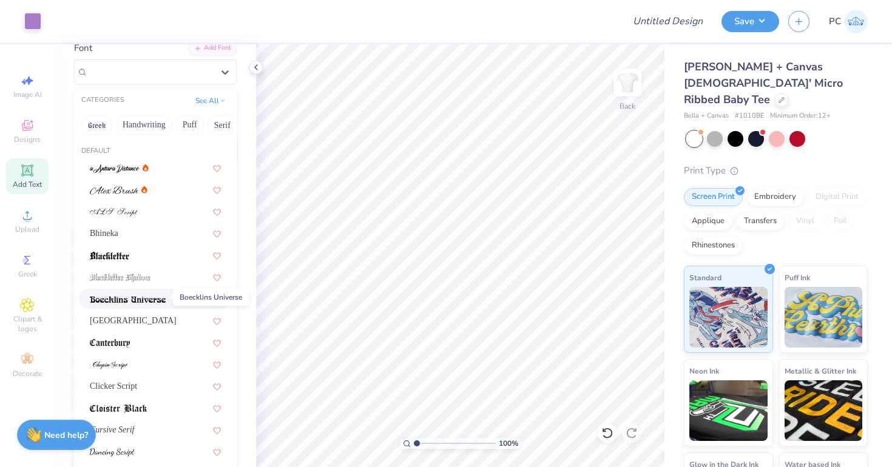
scroll to position [13, 0]
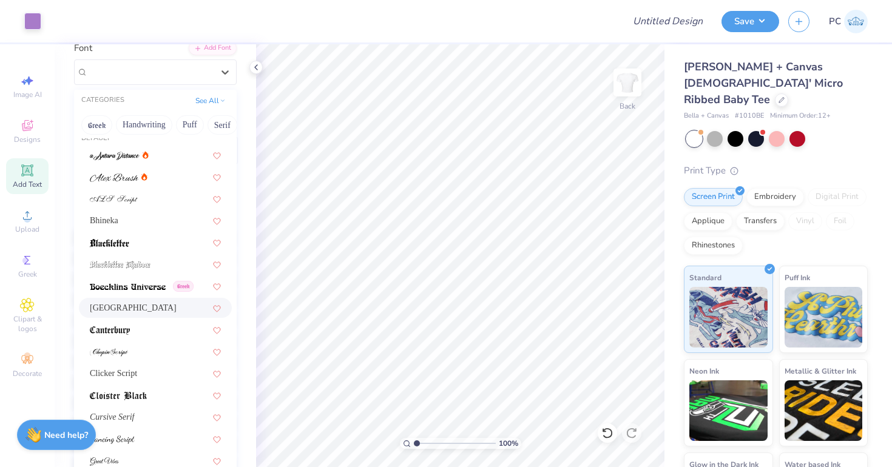
click at [121, 300] on div "[GEOGRAPHIC_DATA]" at bounding box center [155, 308] width 153 height 20
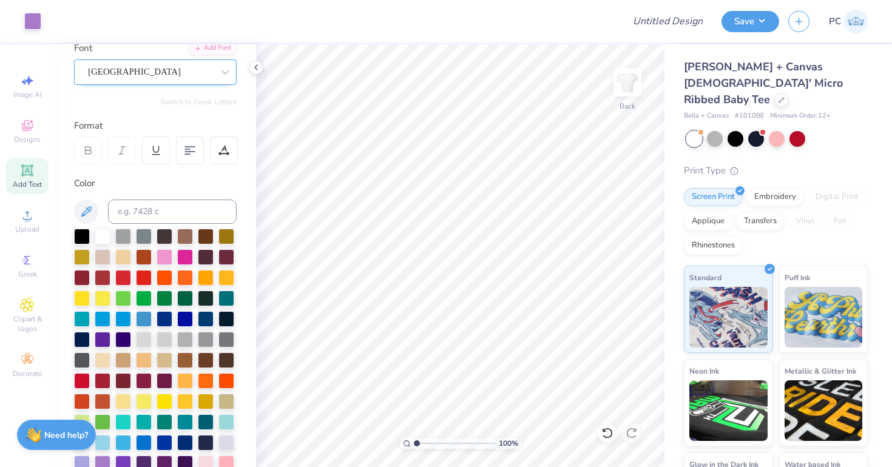
click at [166, 77] on div "[GEOGRAPHIC_DATA]" at bounding box center [150, 71] width 127 height 19
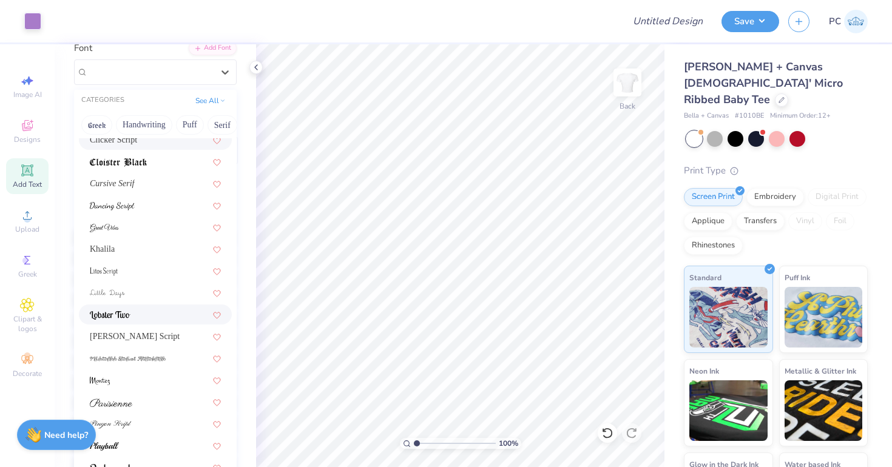
scroll to position [249, 0]
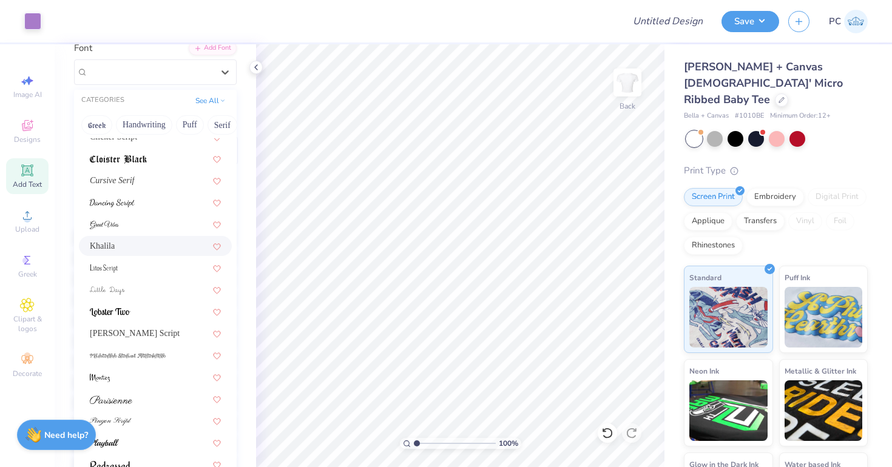
click at [130, 252] on div "Khalila" at bounding box center [155, 246] width 131 height 13
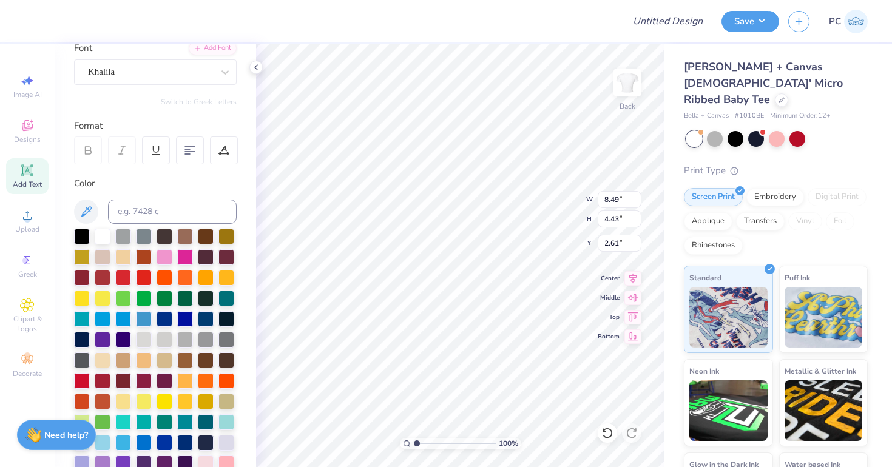
type input "2.61"
type input "5.11"
type input "2.66"
type input "4.37"
type input "2.47"
